Goal: Task Accomplishment & Management: Use online tool/utility

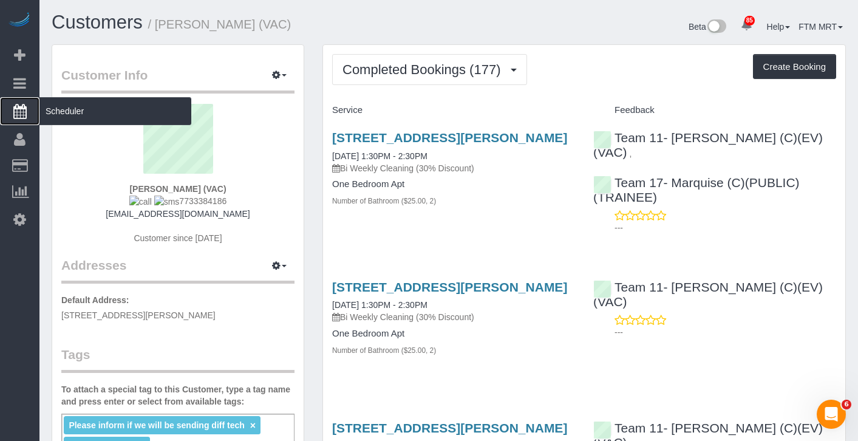
click at [68, 111] on span "Scheduler" at bounding box center [115, 111] width 152 height 28
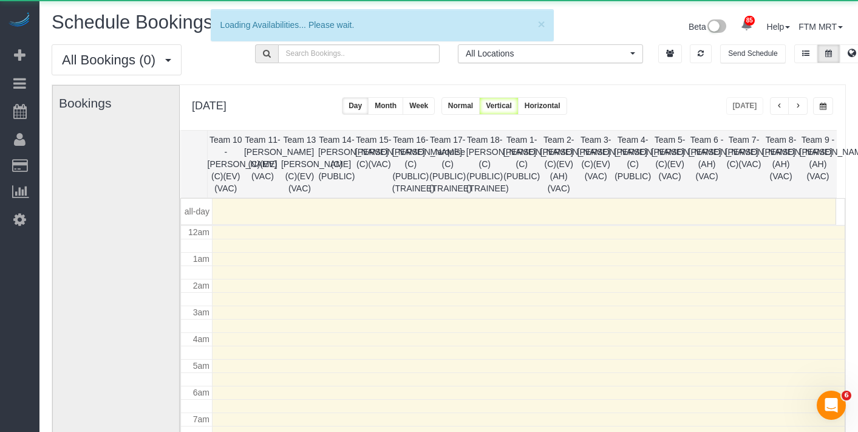
scroll to position [161, 0]
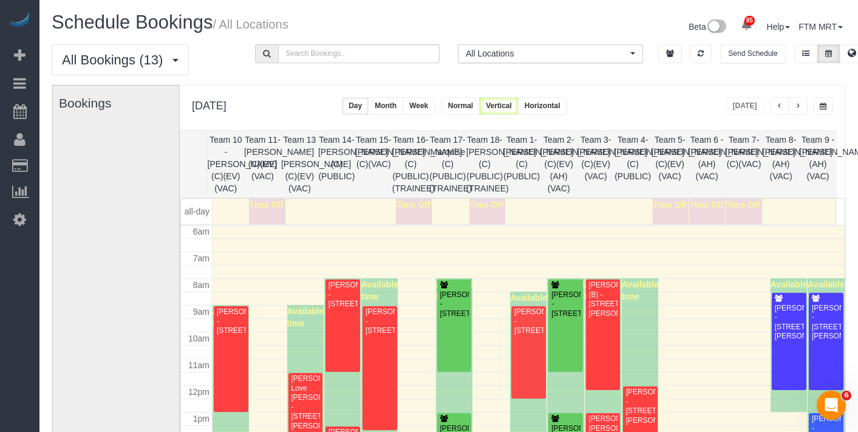
click at [797, 103] on span "button" at bounding box center [798, 106] width 6 height 7
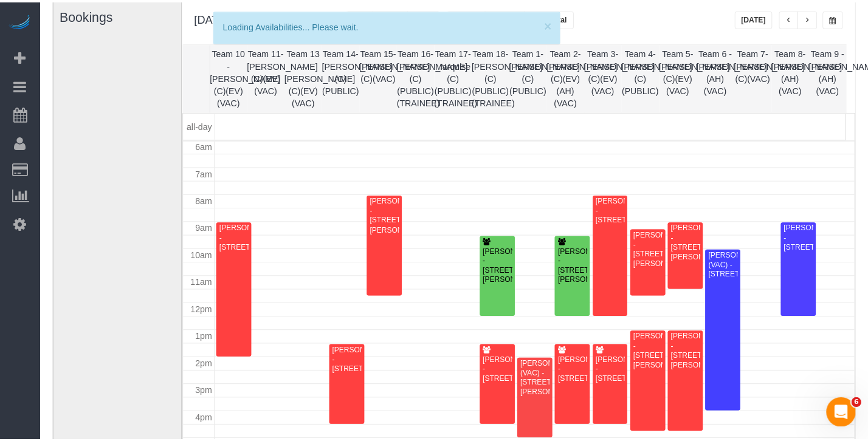
scroll to position [87, 0]
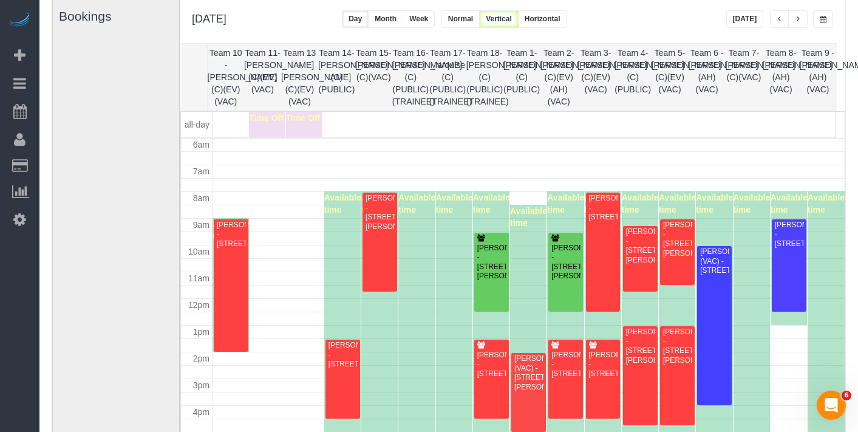
click at [521, 382] on div "[PERSON_NAME] (VAC) - [STREET_ADDRESS][PERSON_NAME]" at bounding box center [529, 373] width 30 height 38
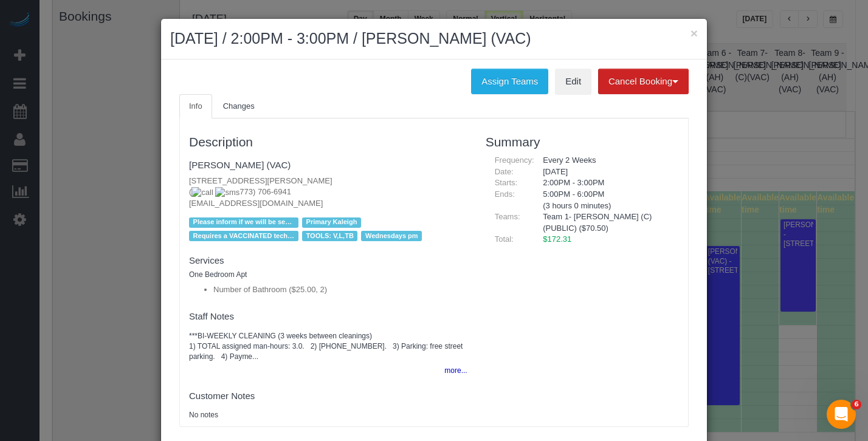
drag, startPoint x: 307, startPoint y: 184, endPoint x: 286, endPoint y: 186, distance: 21.9
click at [288, 185] on p "[STREET_ADDRESS][PERSON_NAME] [PHONE_NUMBER] [EMAIL_ADDRESS][DOMAIN_NAME]" at bounding box center [328, 193] width 278 height 34
drag, startPoint x: 269, startPoint y: 192, endPoint x: 248, endPoint y: 190, distance: 20.7
click at [248, 190] on p "[STREET_ADDRESS][PERSON_NAME] [PHONE_NUMBER] [EMAIL_ADDRESS][DOMAIN_NAME]" at bounding box center [328, 193] width 278 height 34
copy span "6941"
